Goal: Find specific page/section: Find specific page/section

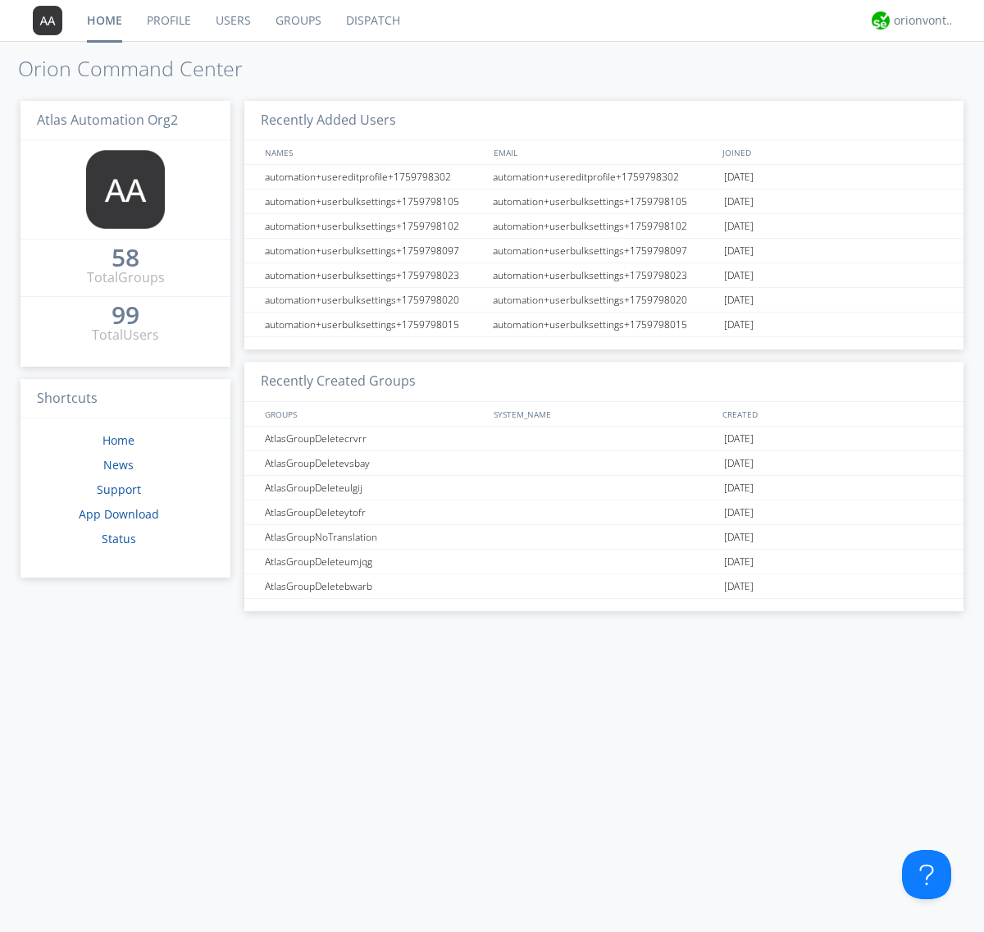
click at [297, 21] on link "Groups" at bounding box center [298, 20] width 71 height 41
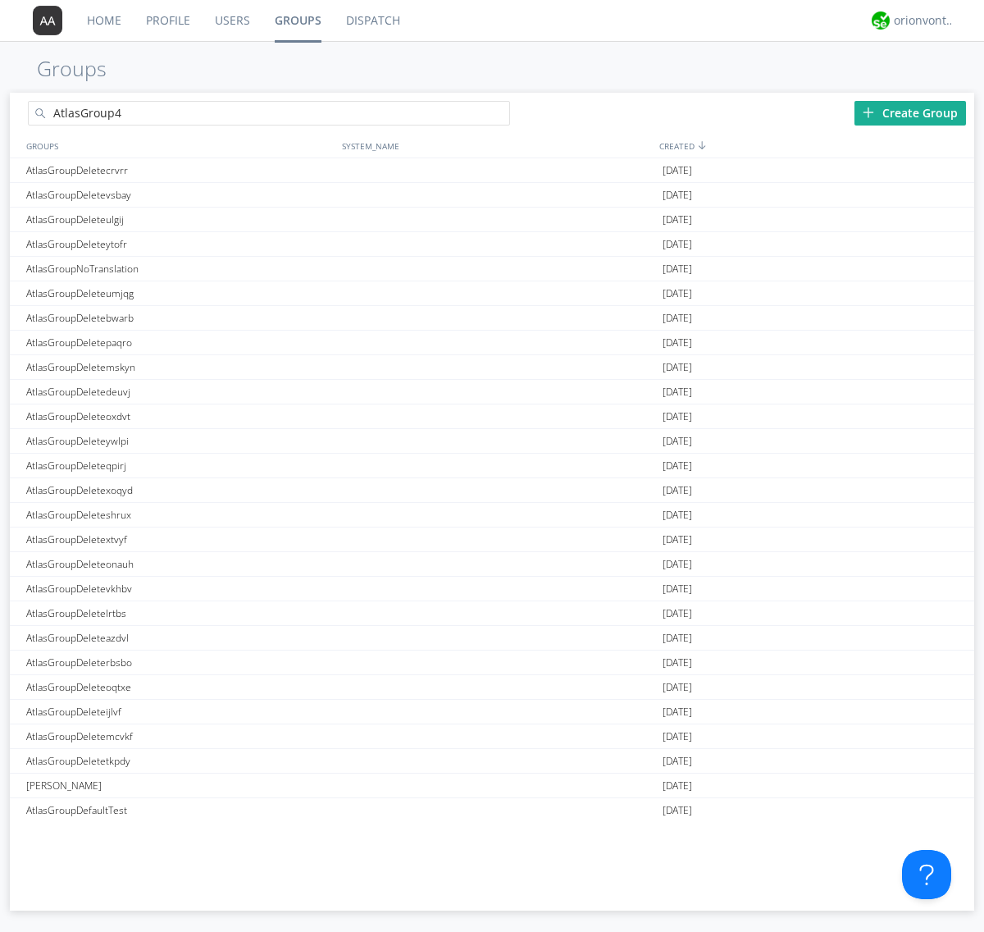
type input "AtlasGroup4"
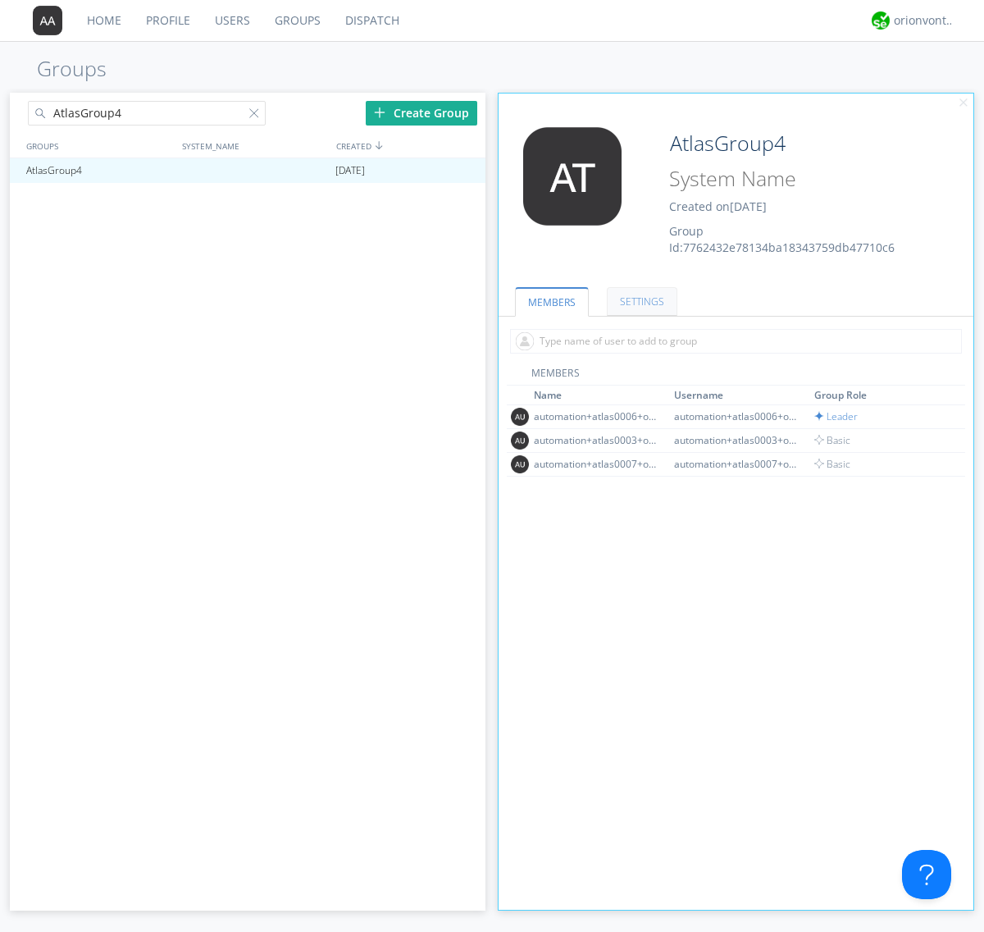
click at [640, 301] on link "SETTINGS" at bounding box center [642, 301] width 71 height 29
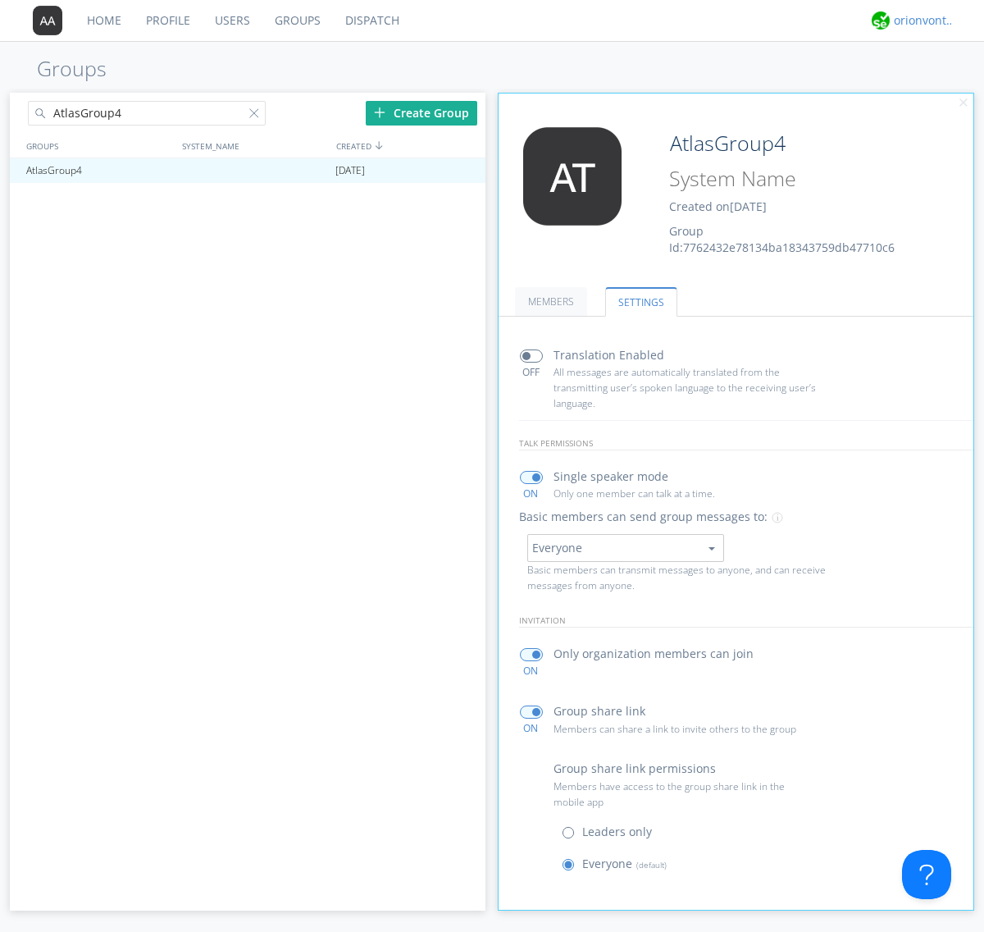
click at [920, 21] on div "orionvontas+atlas+automation+org2" at bounding box center [925, 20] width 62 height 16
